Goal: Task Accomplishment & Management: Manage account settings

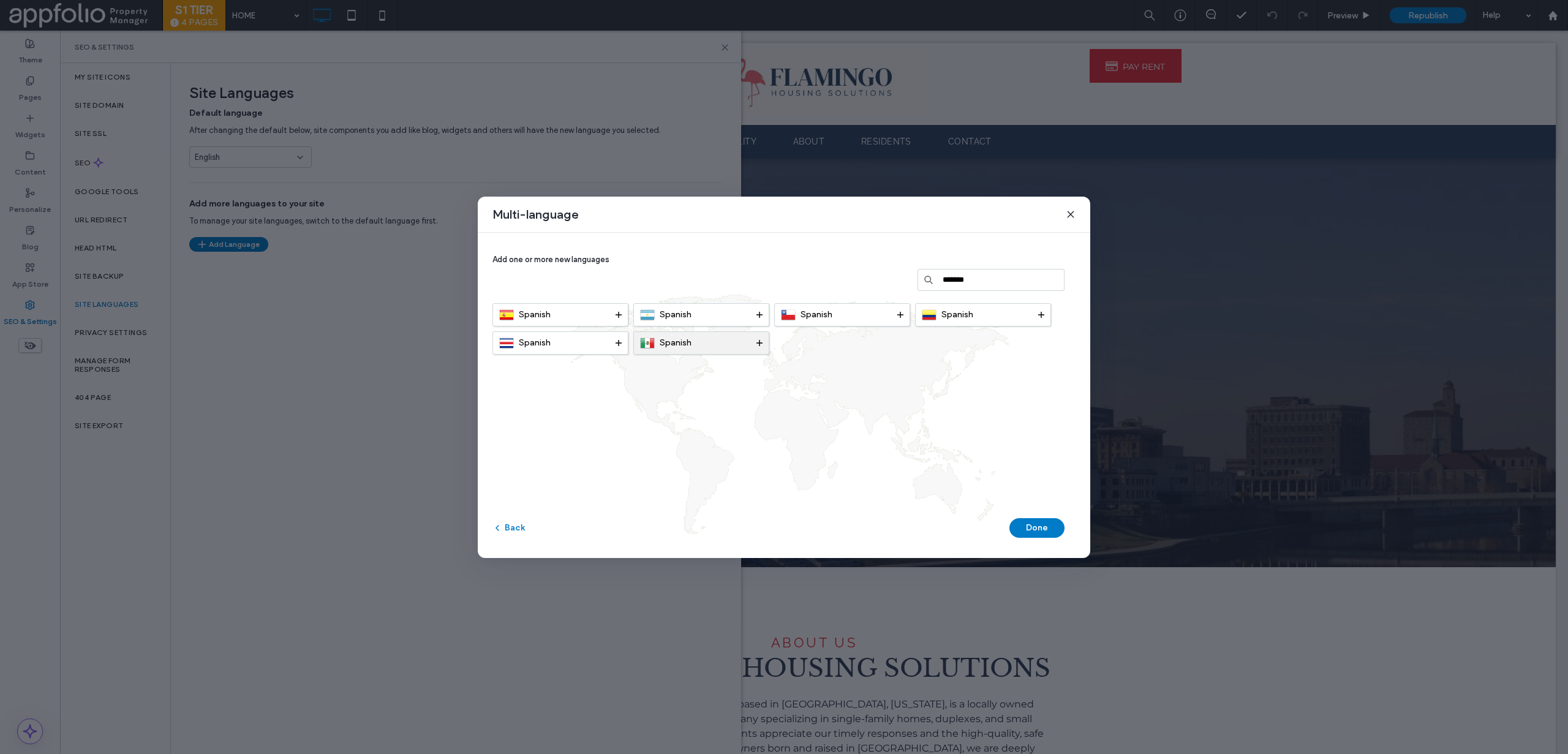
click at [708, 344] on div "Spanish" at bounding box center [698, 343] width 117 height 15
click at [1033, 525] on button "Done" at bounding box center [1036, 528] width 55 height 20
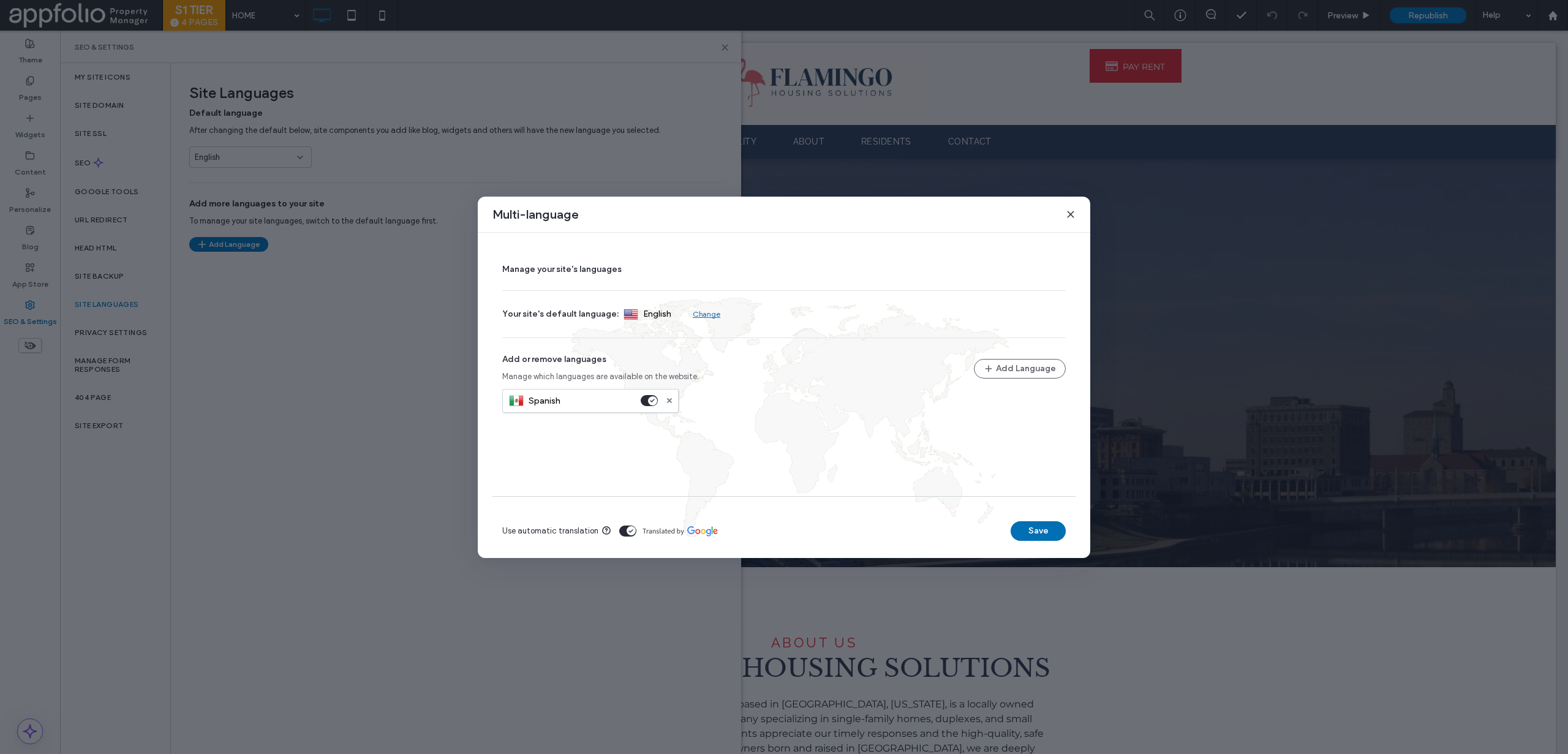
click at [1017, 528] on button "Save" at bounding box center [1038, 531] width 55 height 20
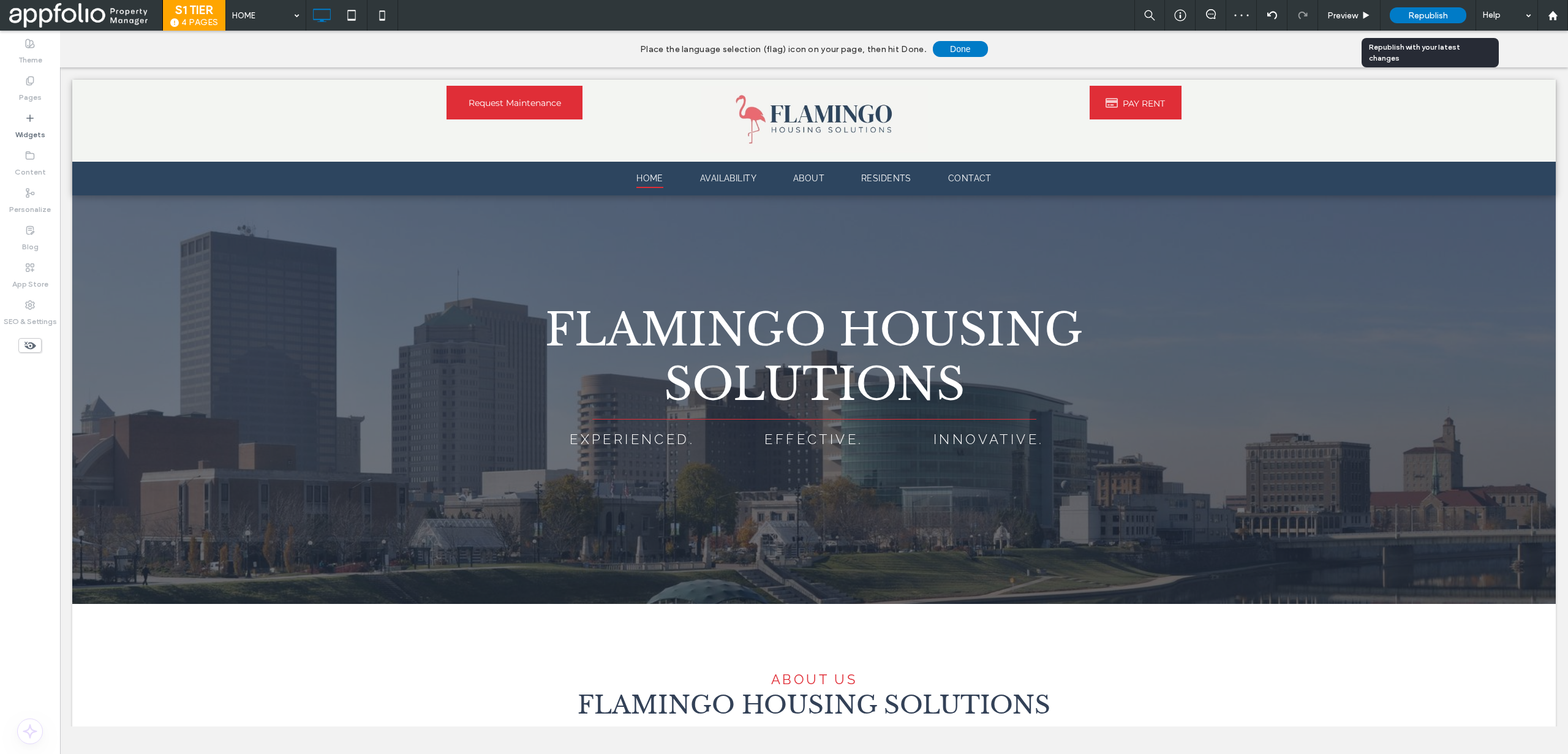
click at [1447, 14] on span "Republish" at bounding box center [1428, 15] width 40 height 10
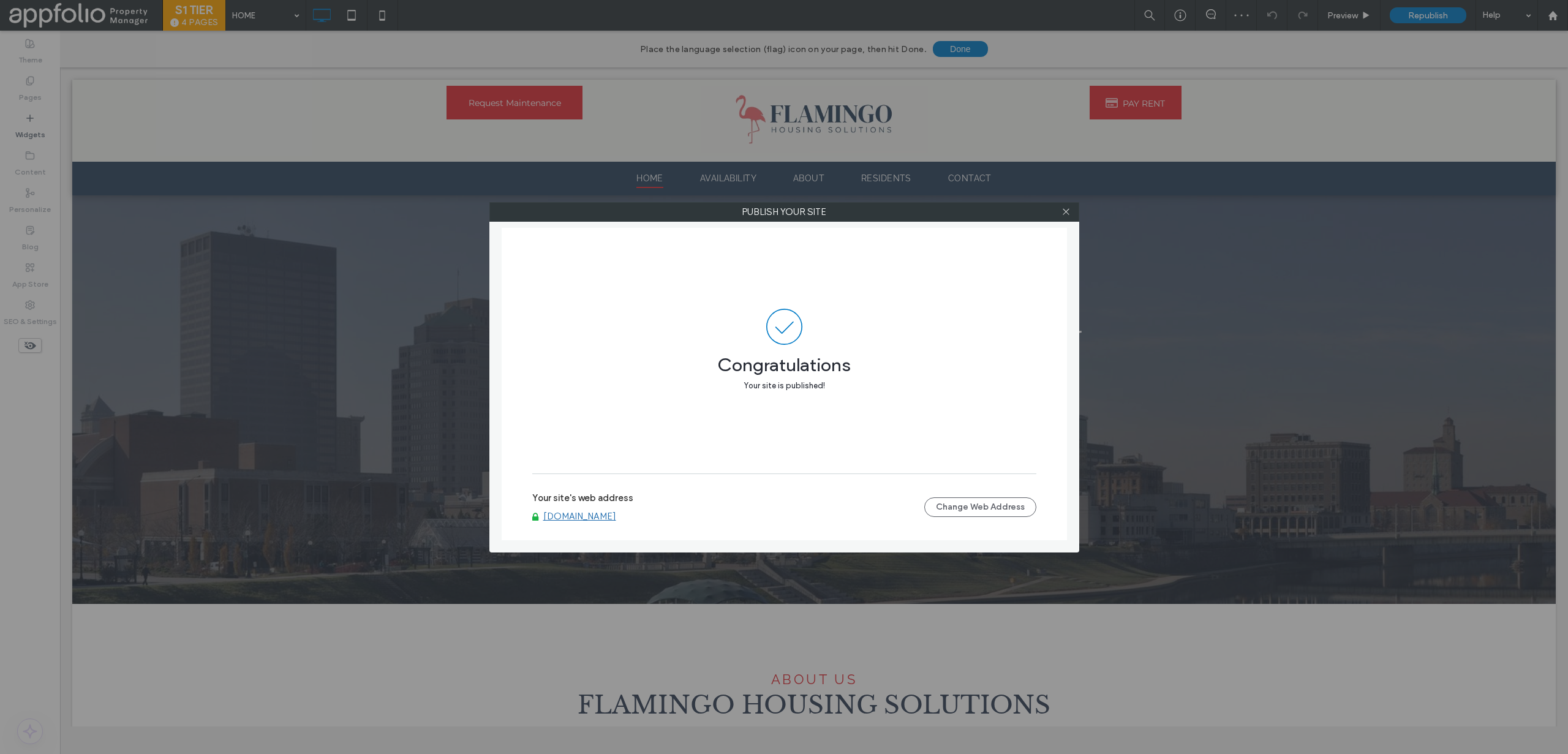
click at [609, 518] on link "[DOMAIN_NAME]" at bounding box center [579, 516] width 73 height 11
click at [1068, 213] on use at bounding box center [1065, 212] width 6 height 6
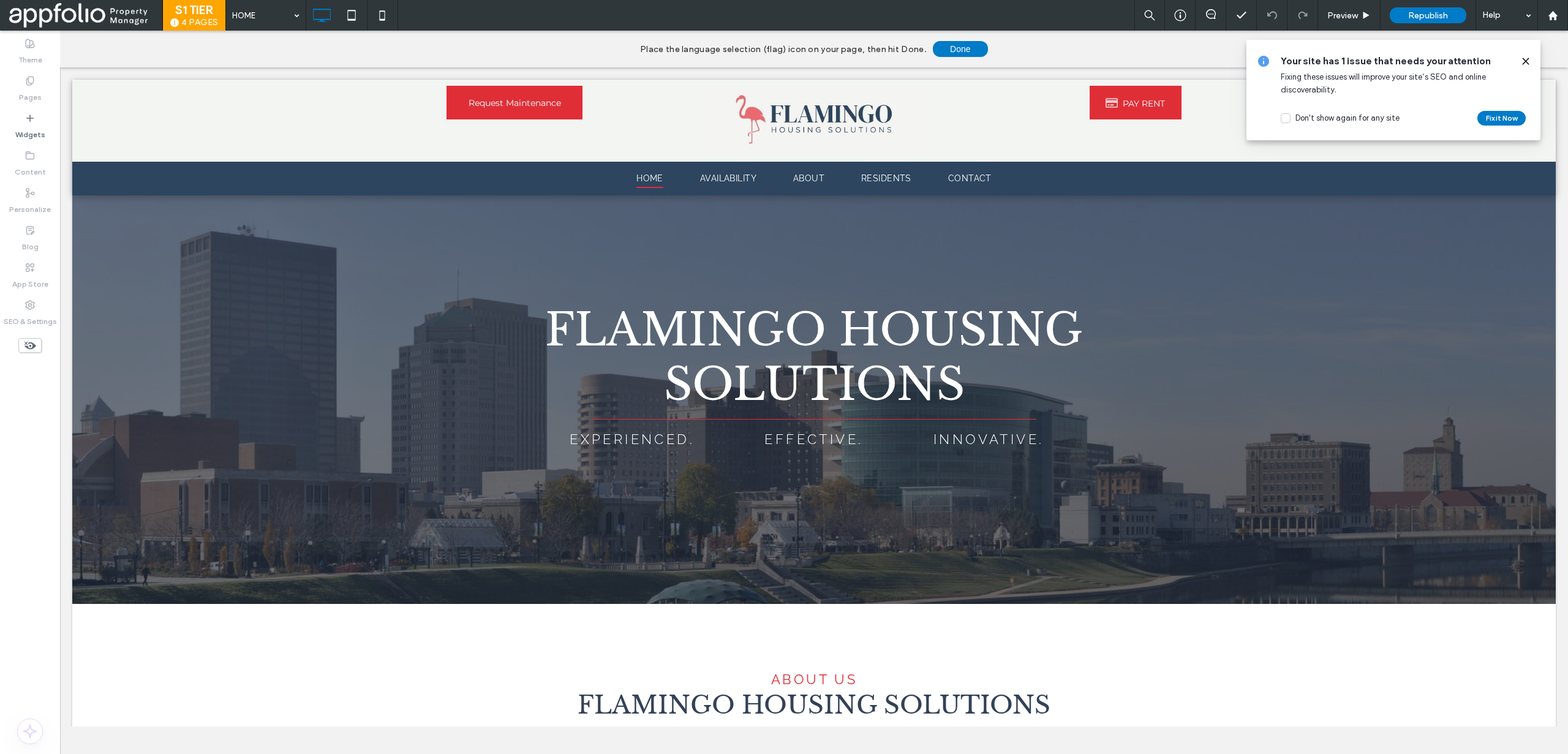
click at [1529, 63] on icon at bounding box center [1526, 61] width 10 height 10
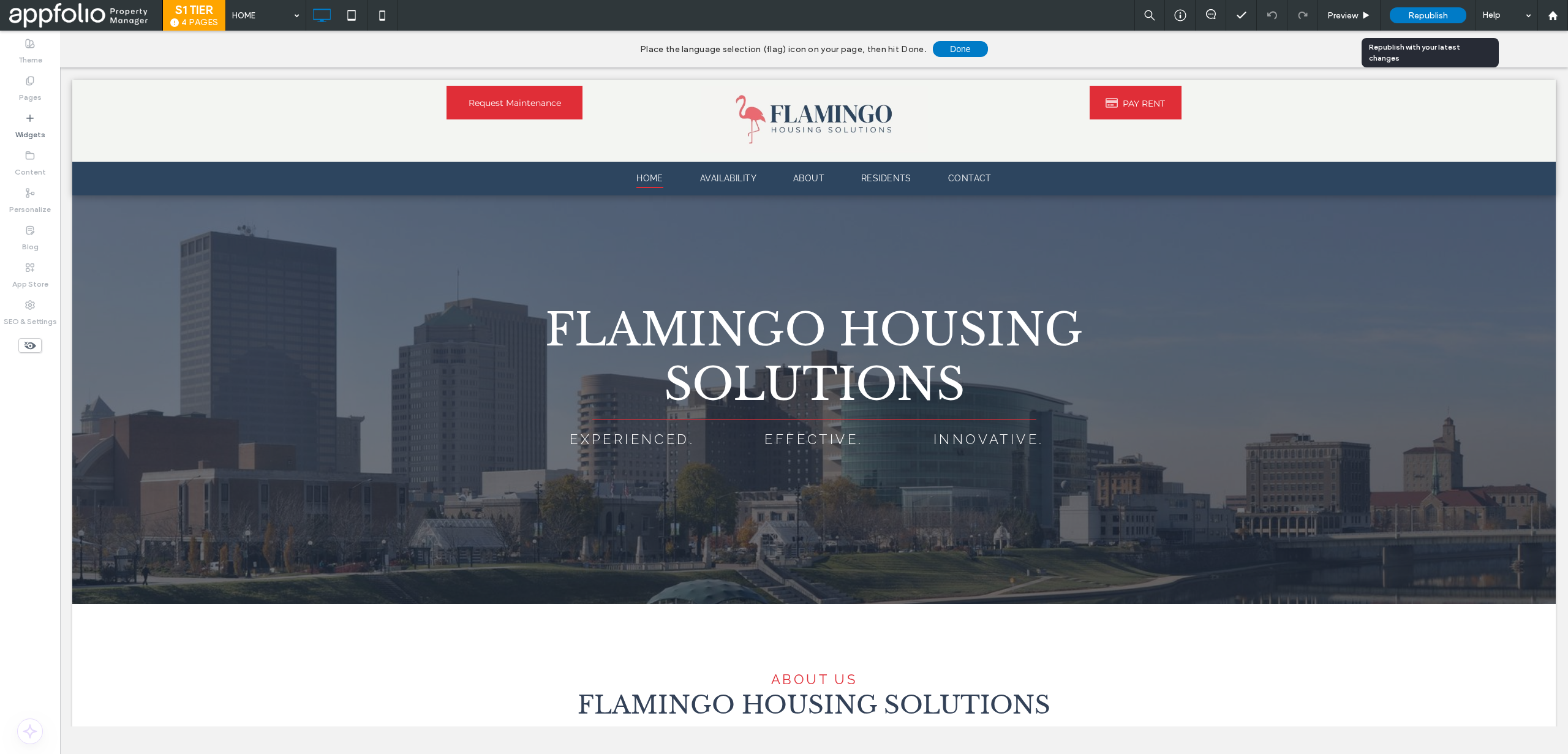
click at [1431, 16] on span "Republish" at bounding box center [1428, 15] width 40 height 10
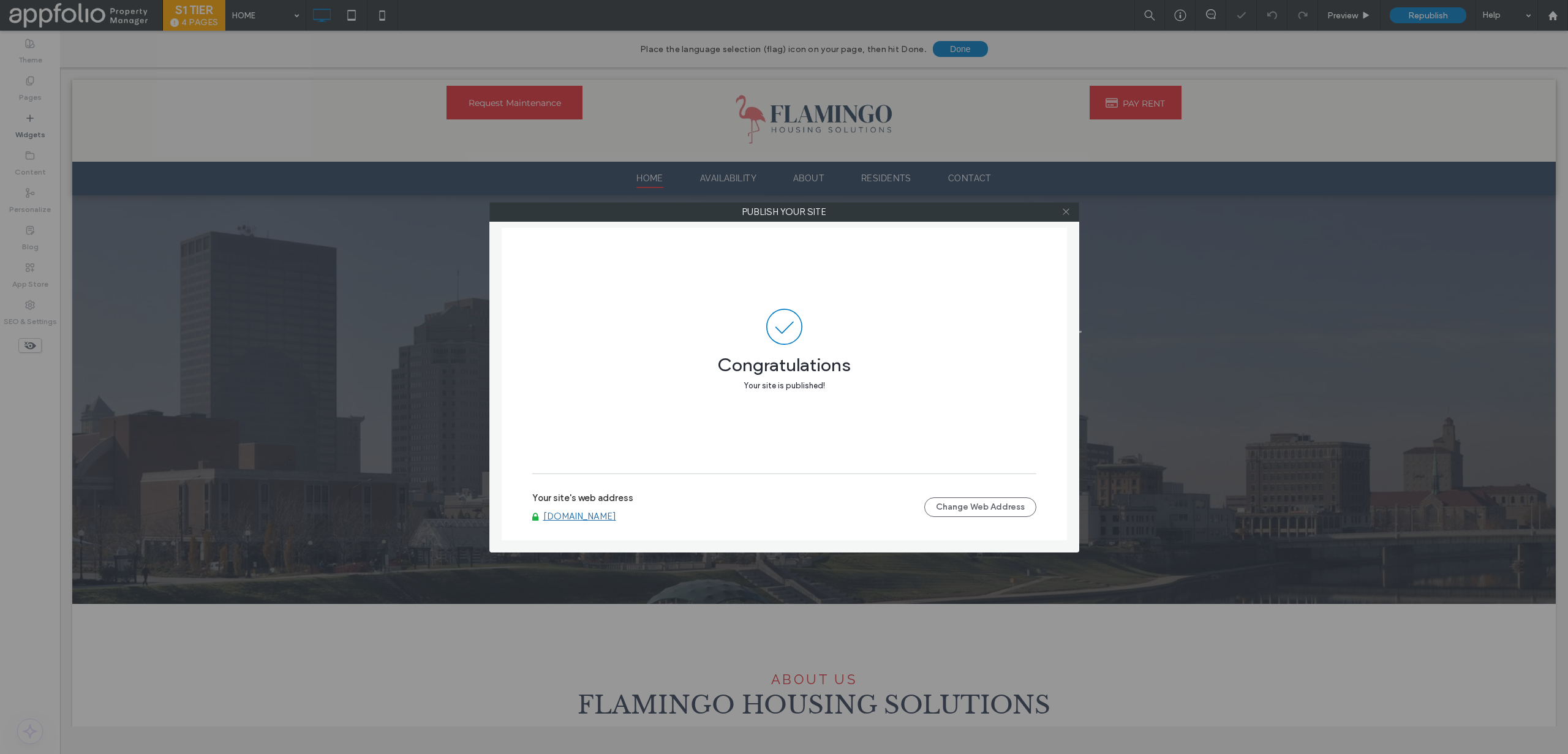
click at [1065, 218] on span at bounding box center [1066, 211] width 9 height 18
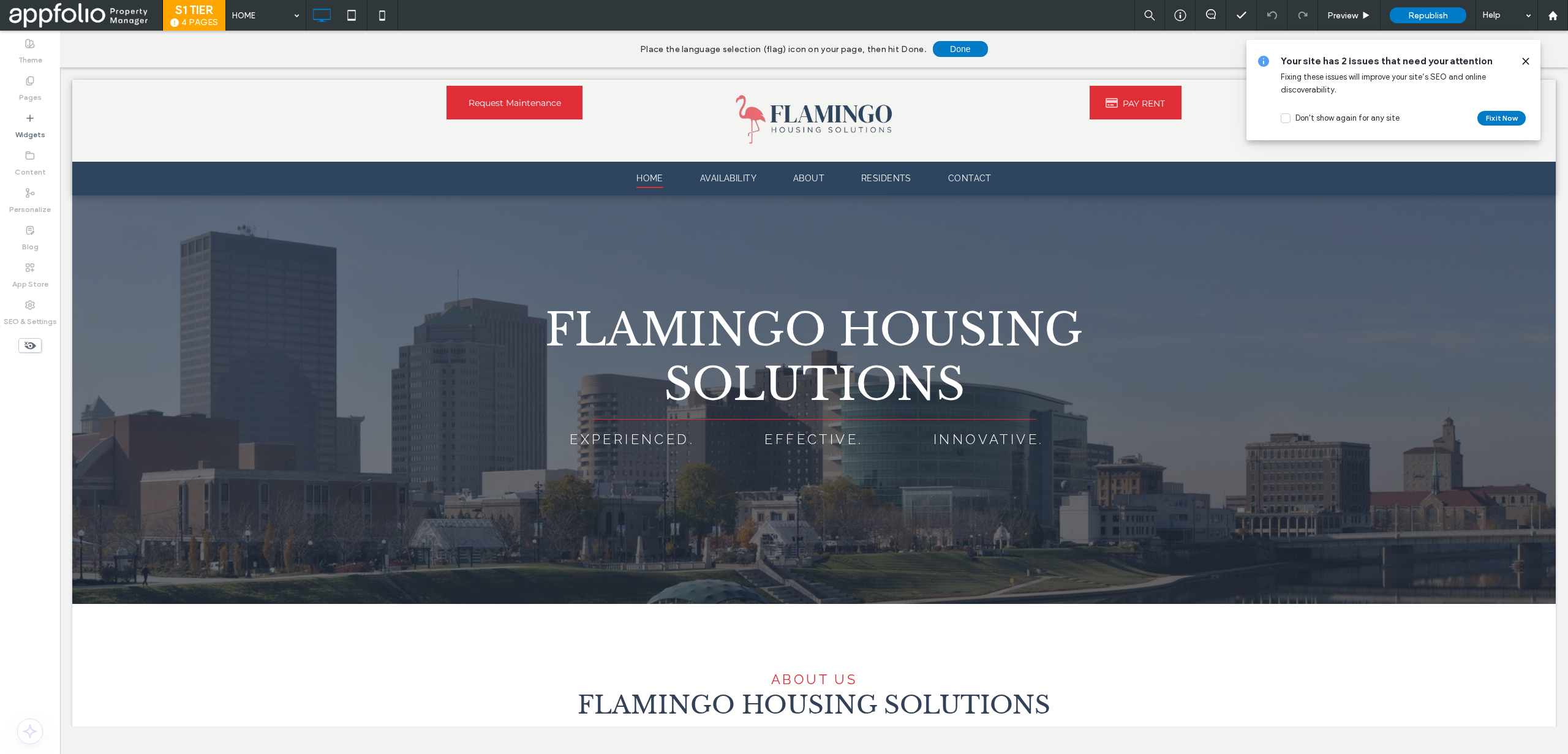
click at [1527, 56] on icon at bounding box center [1526, 61] width 10 height 10
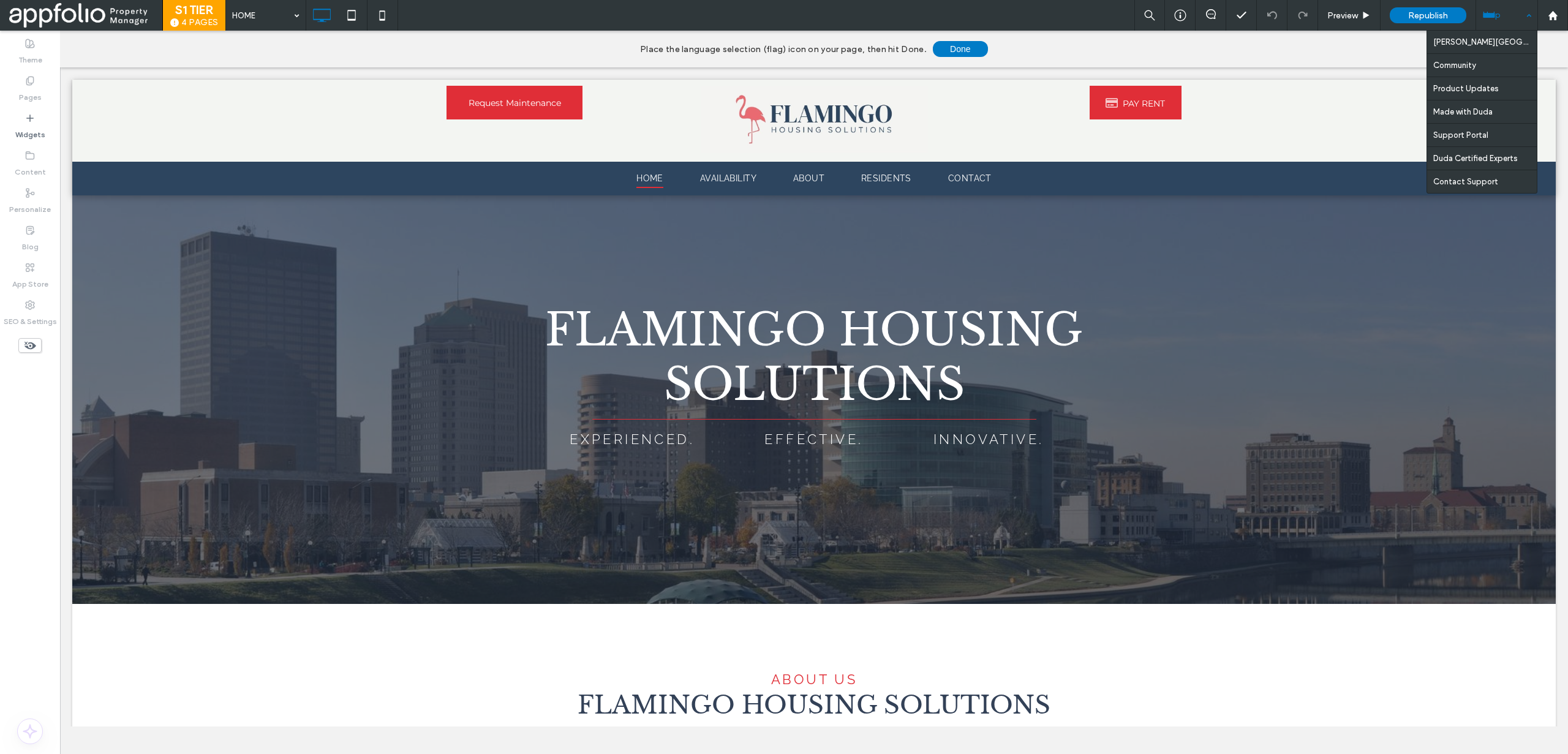
click at [1503, 20] on div "Help" at bounding box center [1506, 15] width 61 height 31
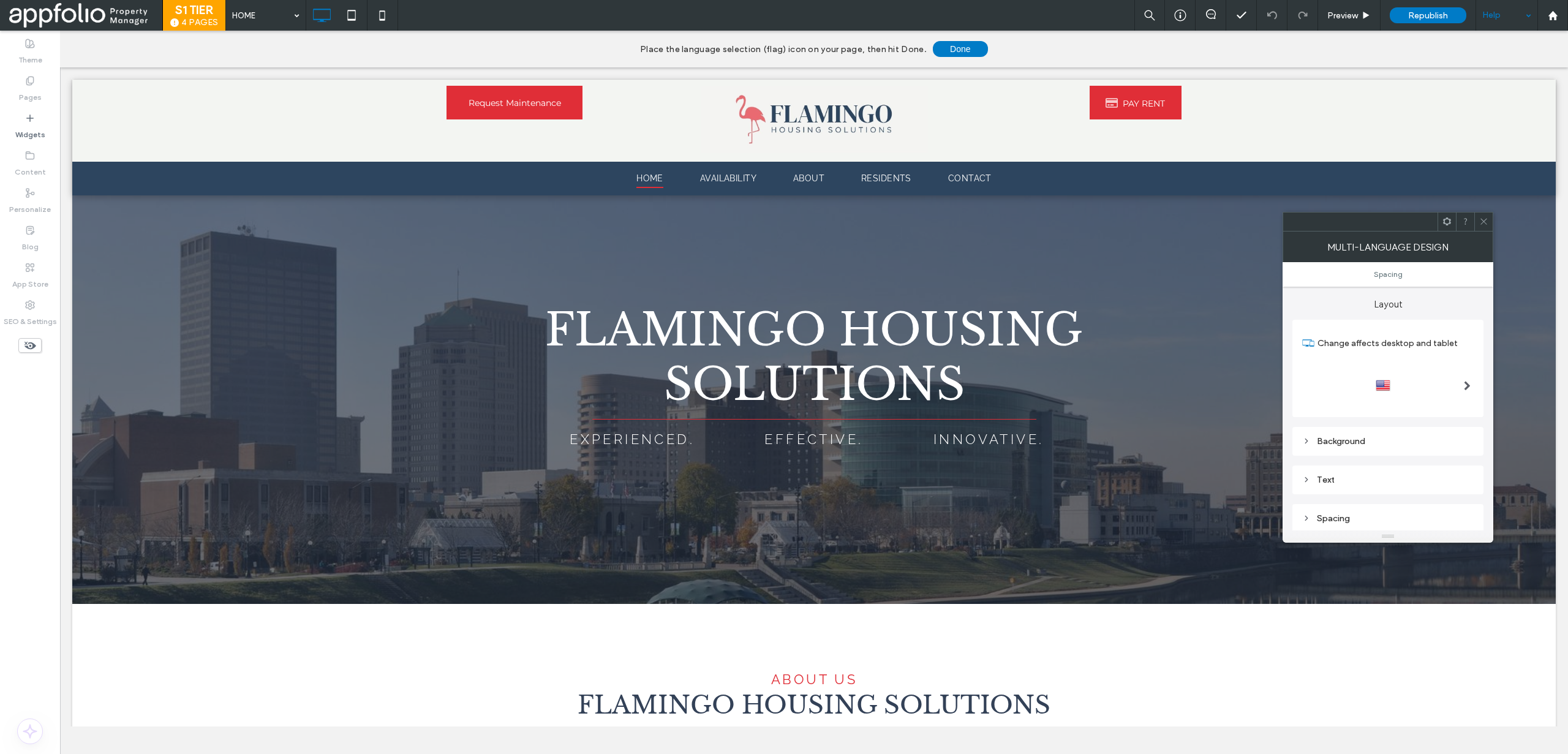
click at [1464, 390] on span at bounding box center [1467, 386] width 7 height 10
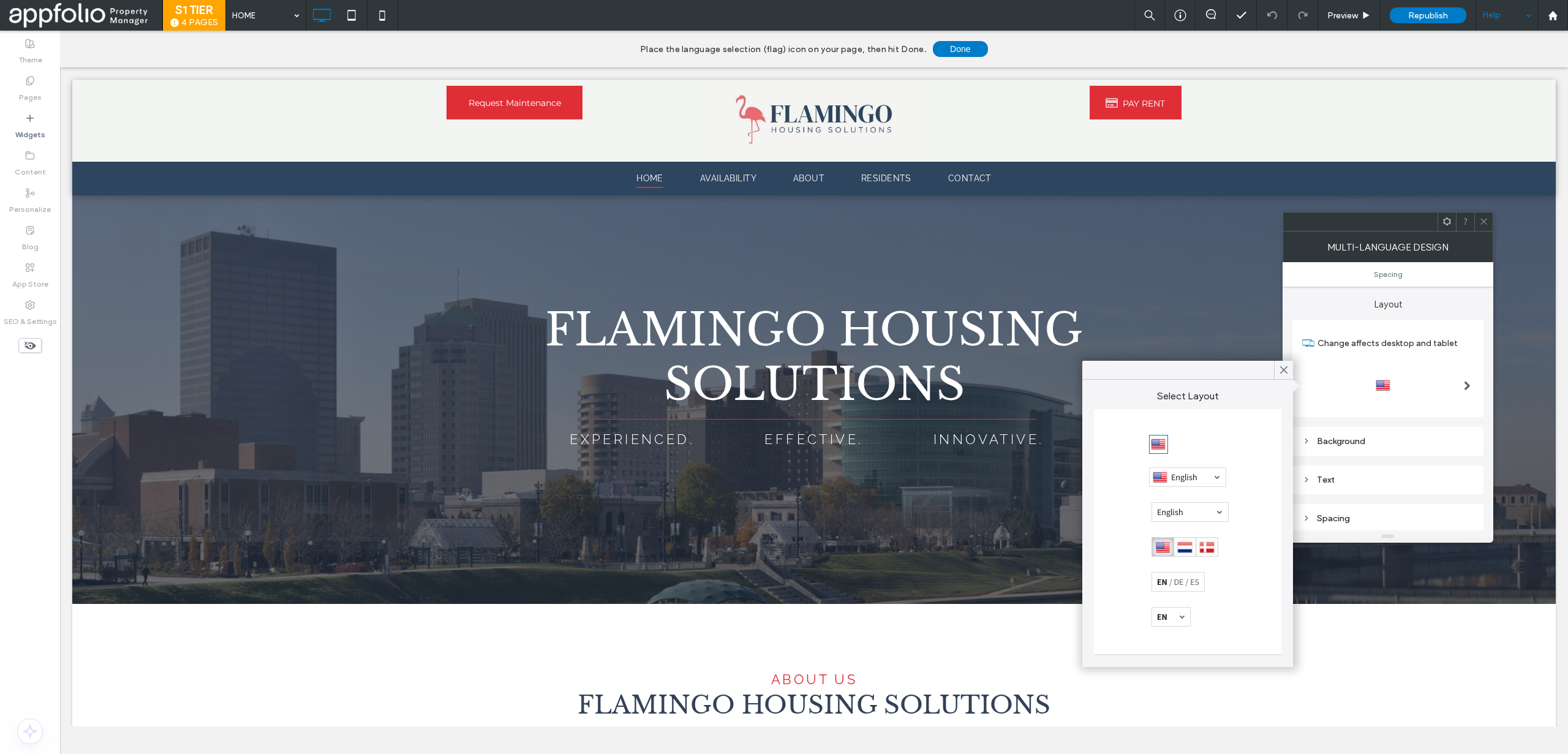
click at [1212, 475] on div at bounding box center [1188, 477] width 77 height 20
click at [1480, 221] on icon at bounding box center [1483, 222] width 9 height 9
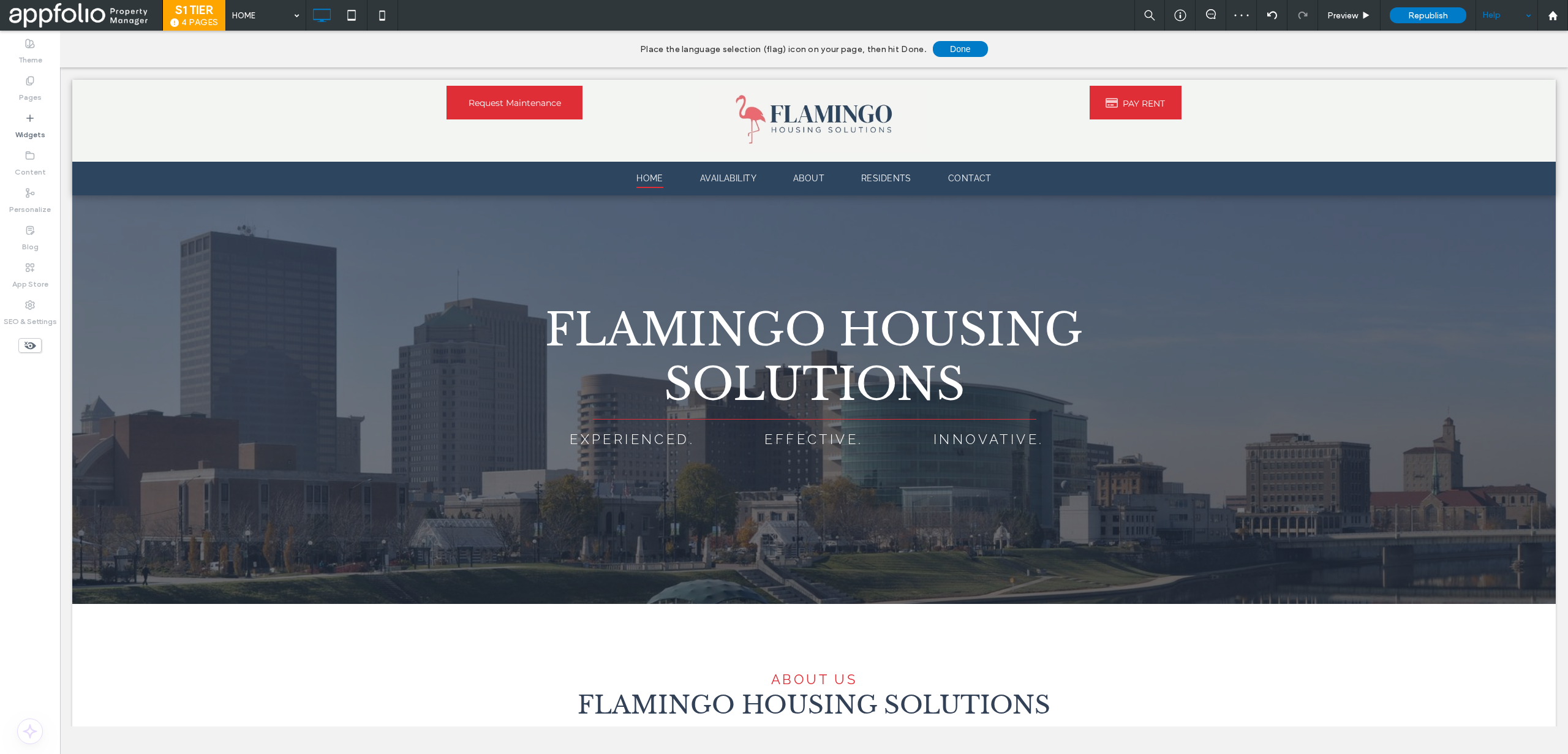
click at [1499, 10] on div "Help" at bounding box center [1506, 15] width 61 height 31
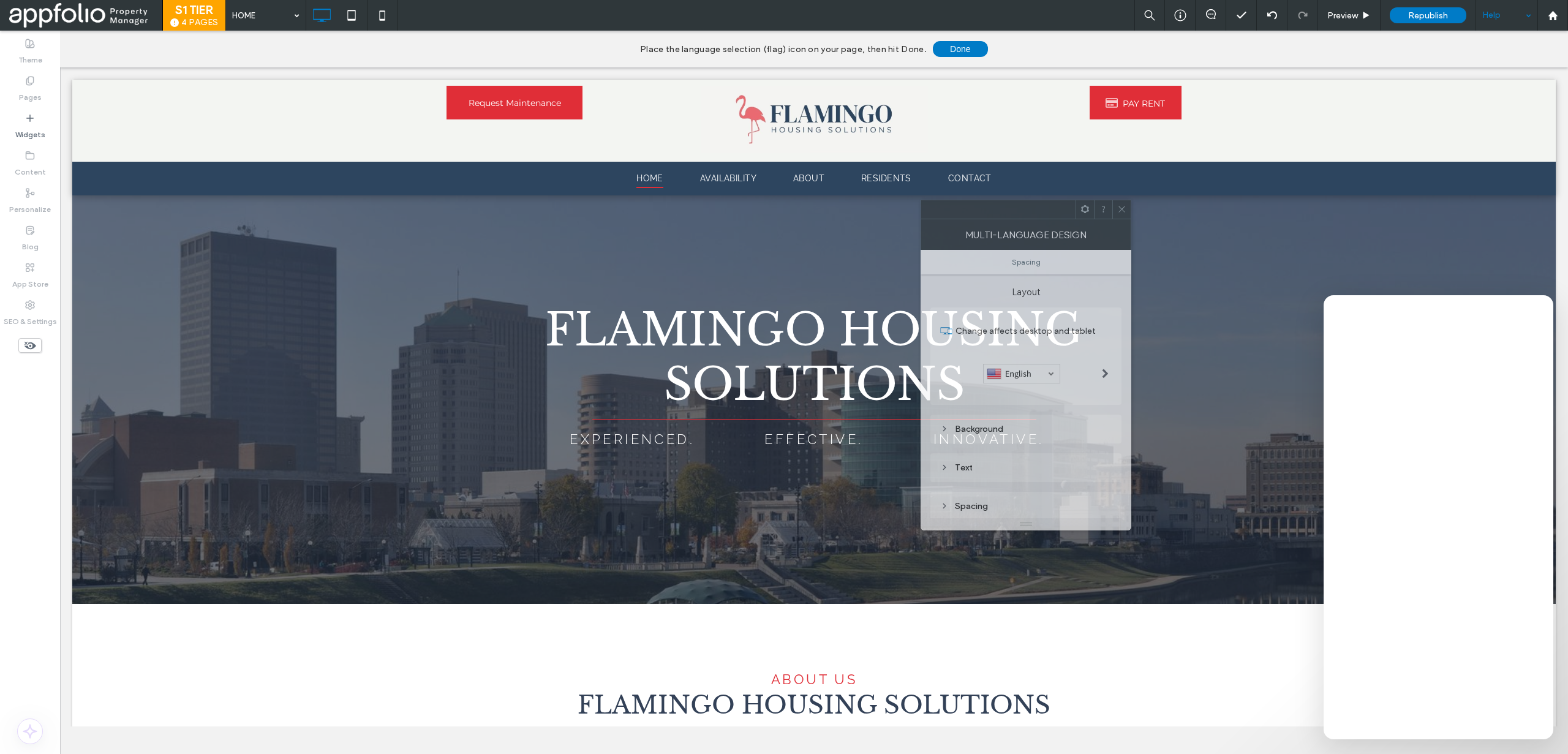
drag, startPoint x: 1350, startPoint y: 226, endPoint x: 852, endPoint y: 202, distance: 498.6
click at [921, 206] on div at bounding box center [998, 209] width 154 height 18
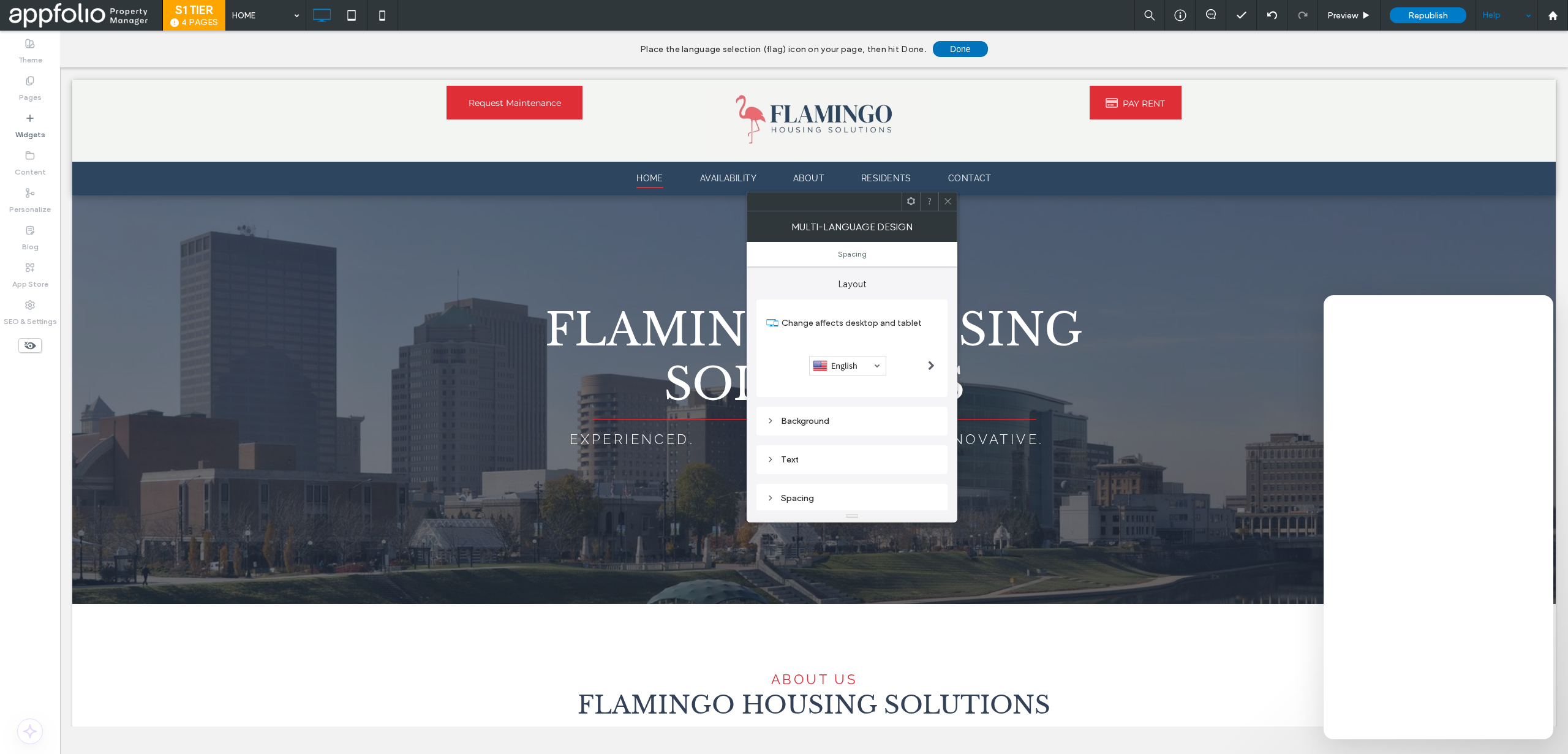
click at [975, 41] on button "Done" at bounding box center [961, 49] width 55 height 16
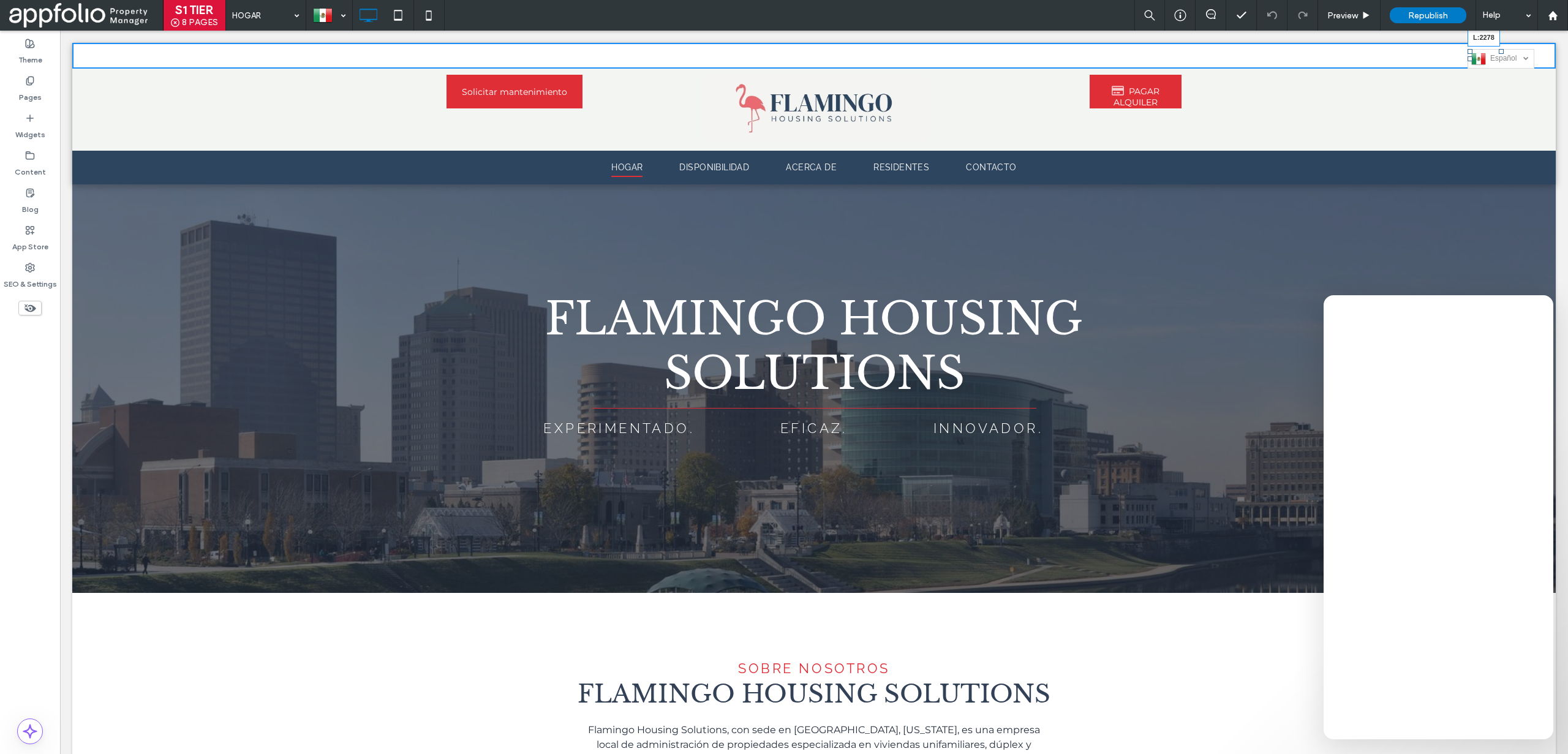
click at [1470, 58] on div at bounding box center [1470, 59] width 5 height 5
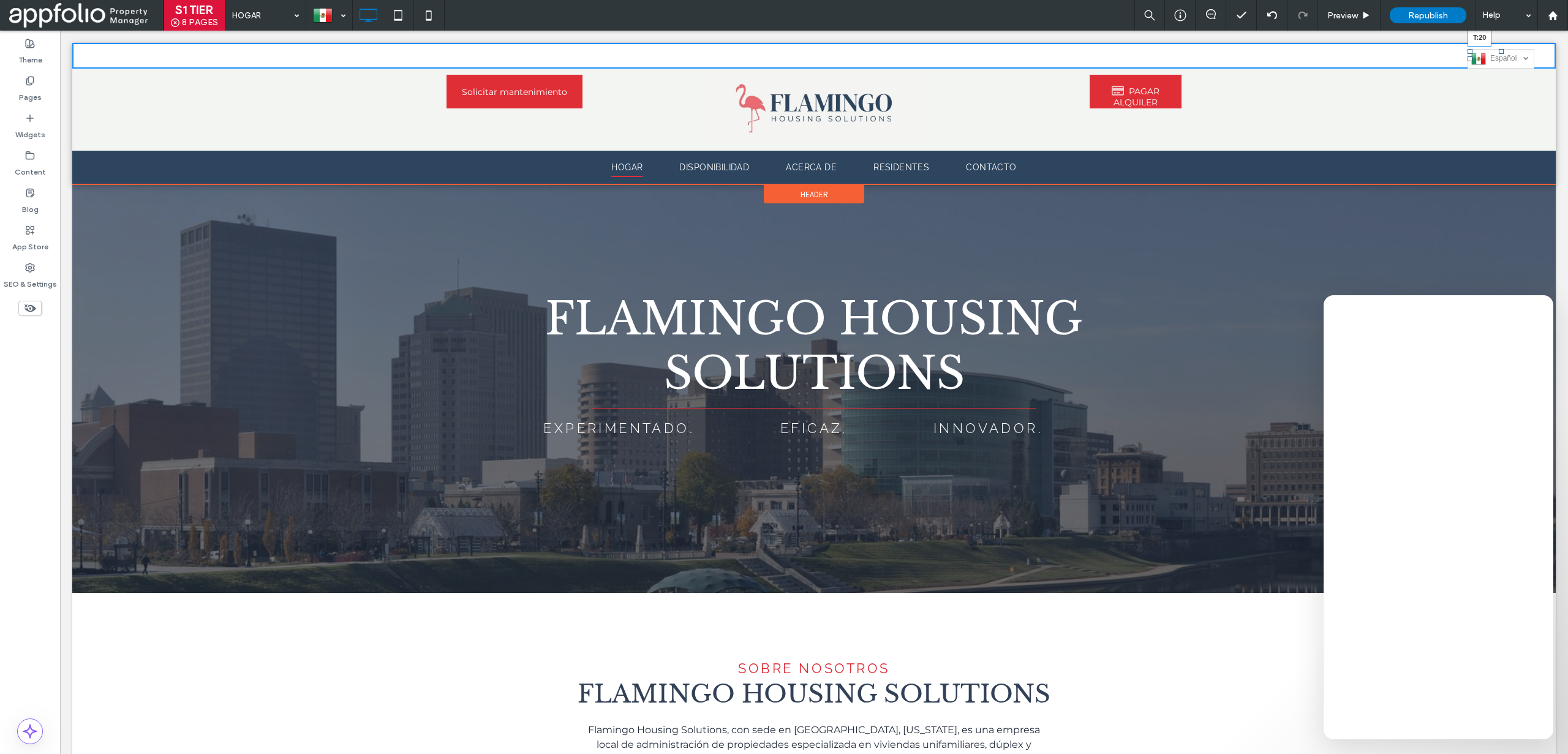
drag, startPoint x: 1502, startPoint y: 49, endPoint x: 1505, endPoint y: 55, distance: 6.7
click at [1505, 55] on div "Español es English en T:20" at bounding box center [1501, 59] width 67 height 20
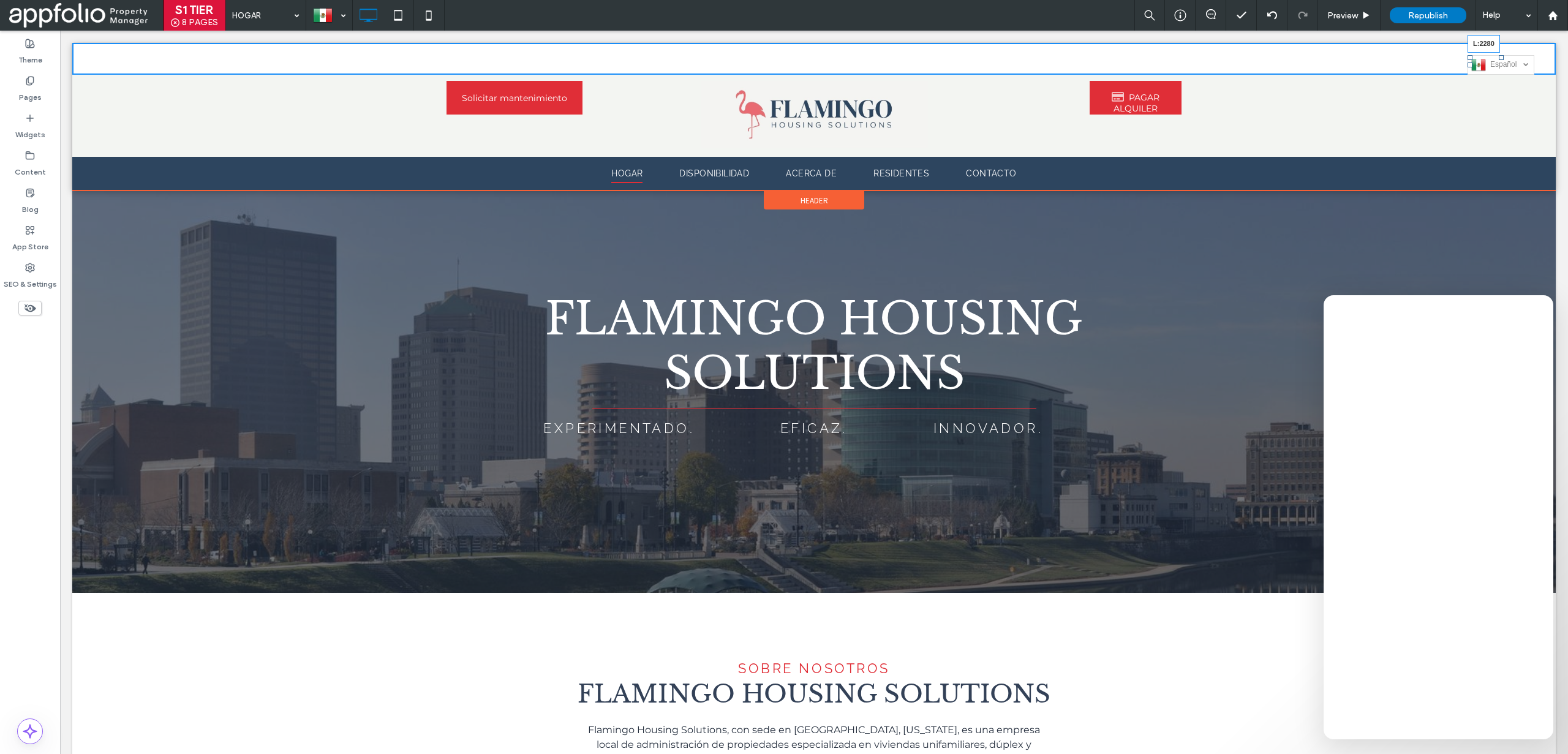
click at [1471, 63] on div at bounding box center [1470, 65] width 5 height 5
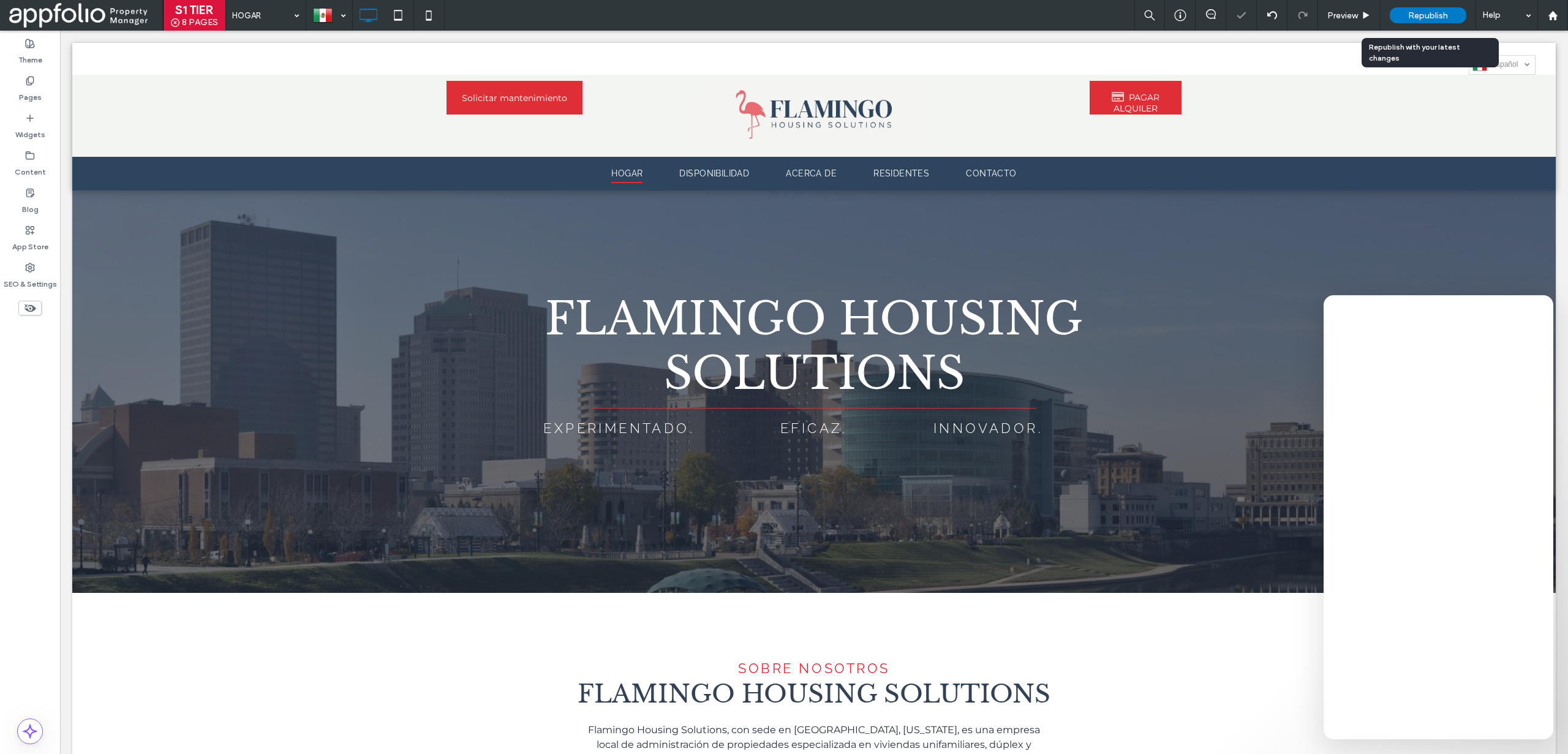
click at [1428, 14] on span "Republish" at bounding box center [1428, 15] width 40 height 10
